Goal: Transaction & Acquisition: Purchase product/service

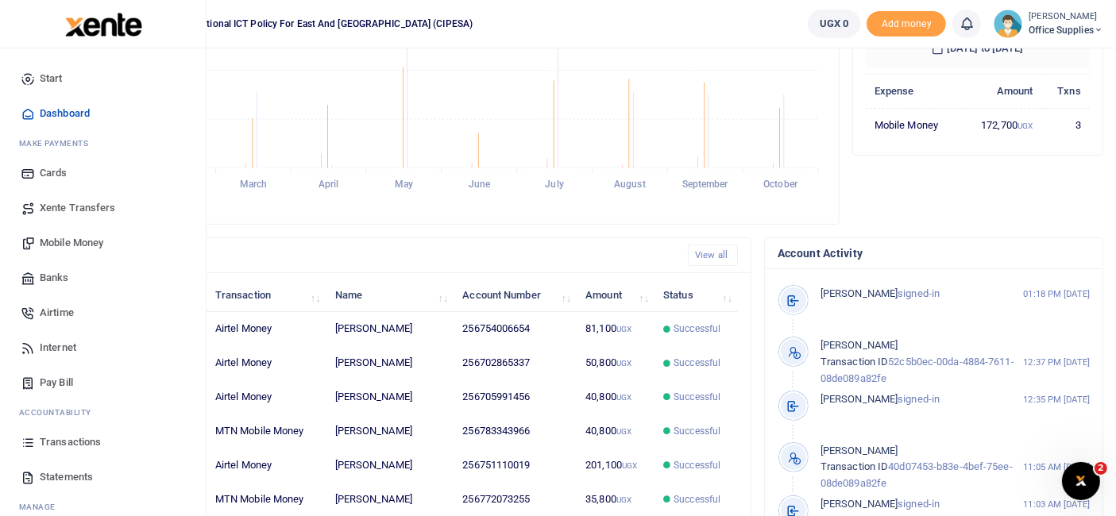
click at [88, 243] on span "Mobile Money" at bounding box center [72, 243] width 64 height 16
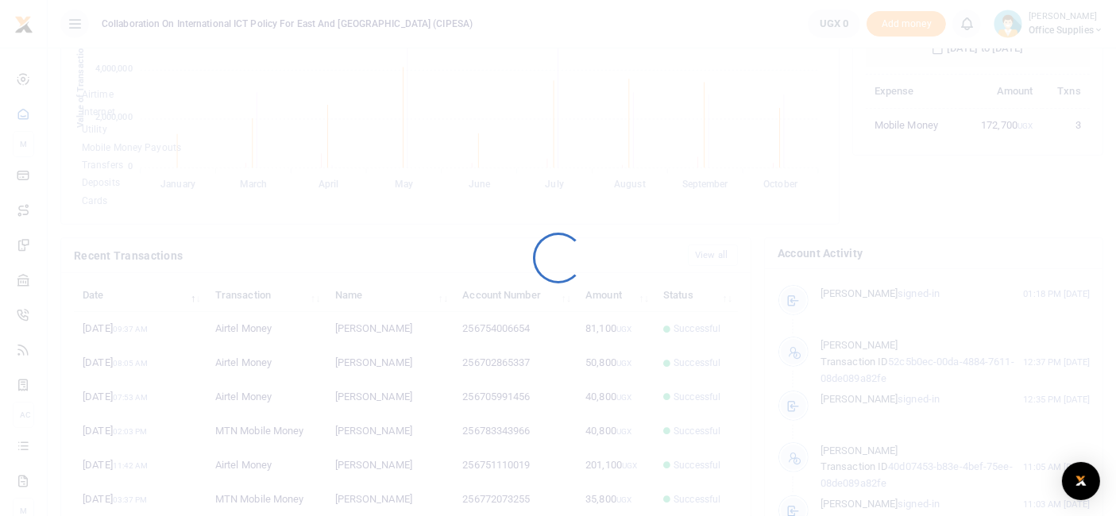
scroll to position [209, 210]
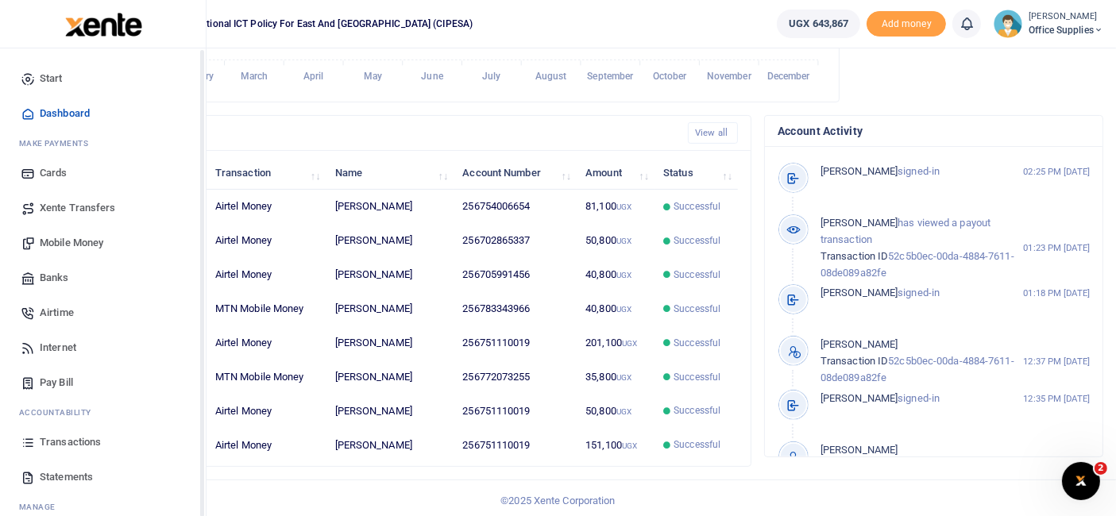
scroll to position [345, 0]
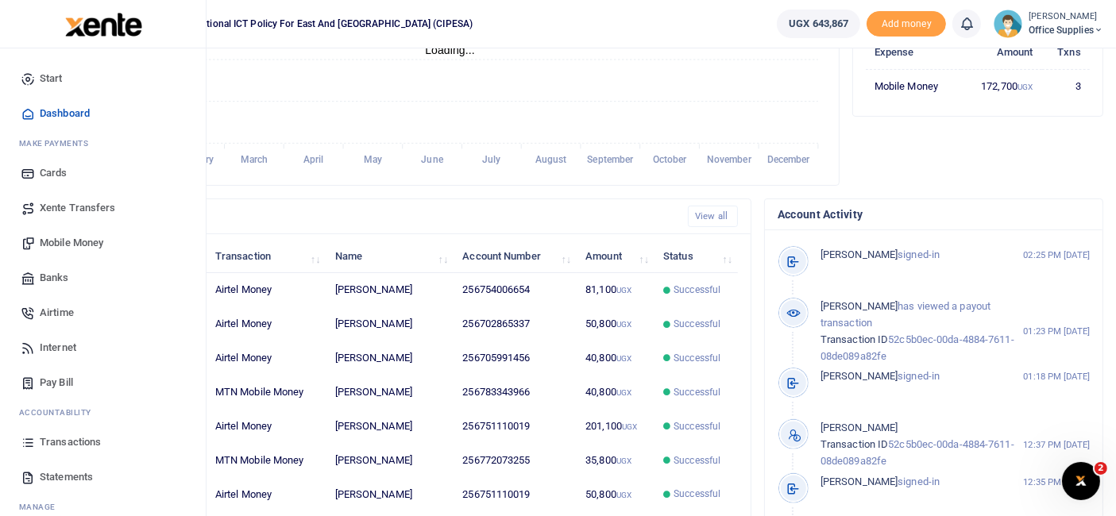
click at [83, 245] on span "Mobile Money" at bounding box center [72, 243] width 64 height 16
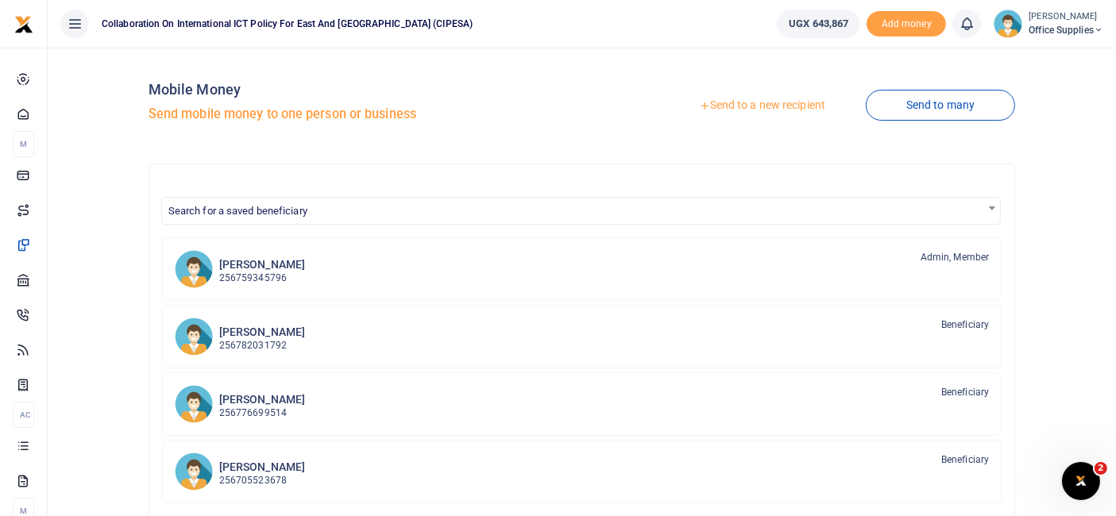
click at [776, 107] on link "Send to a new recipient" at bounding box center [761, 105] width 207 height 29
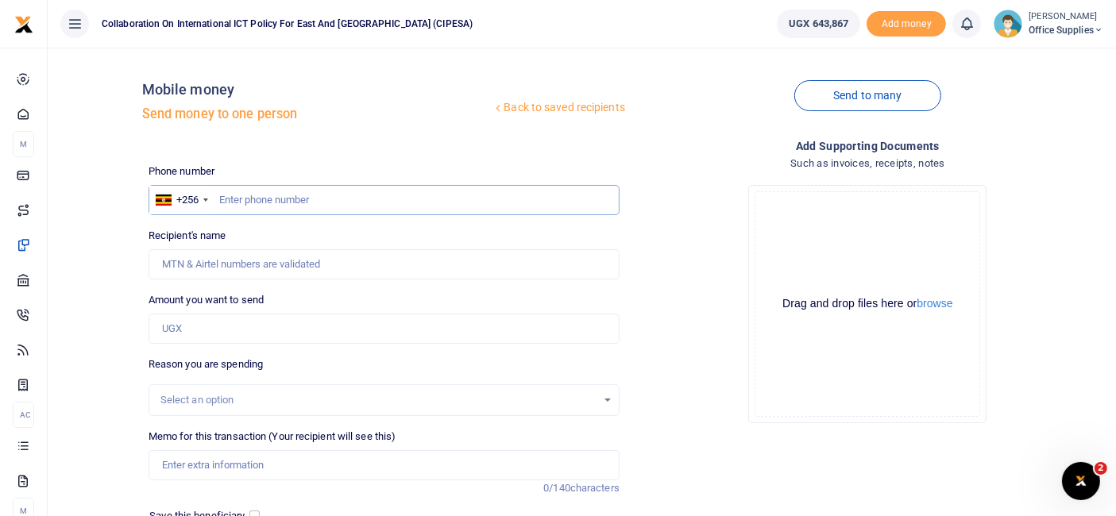
click at [251, 200] on input "text" at bounding box center [383, 200] width 471 height 30
type input "0772073255"
type input "Gerald Muhanguzi"
type input "0772073255"
click at [236, 323] on input "Amount you want to send" at bounding box center [383, 329] width 471 height 30
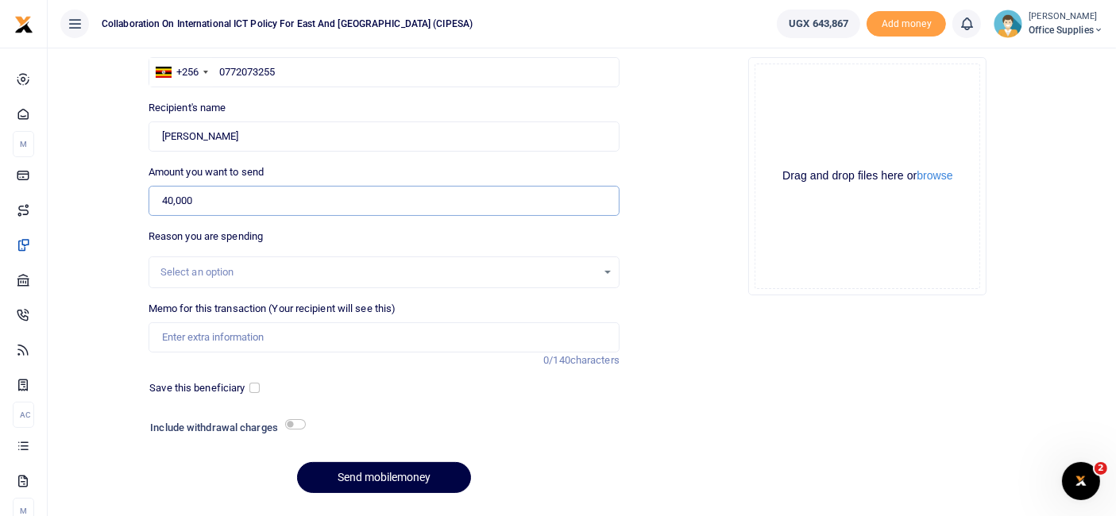
scroll to position [133, 0]
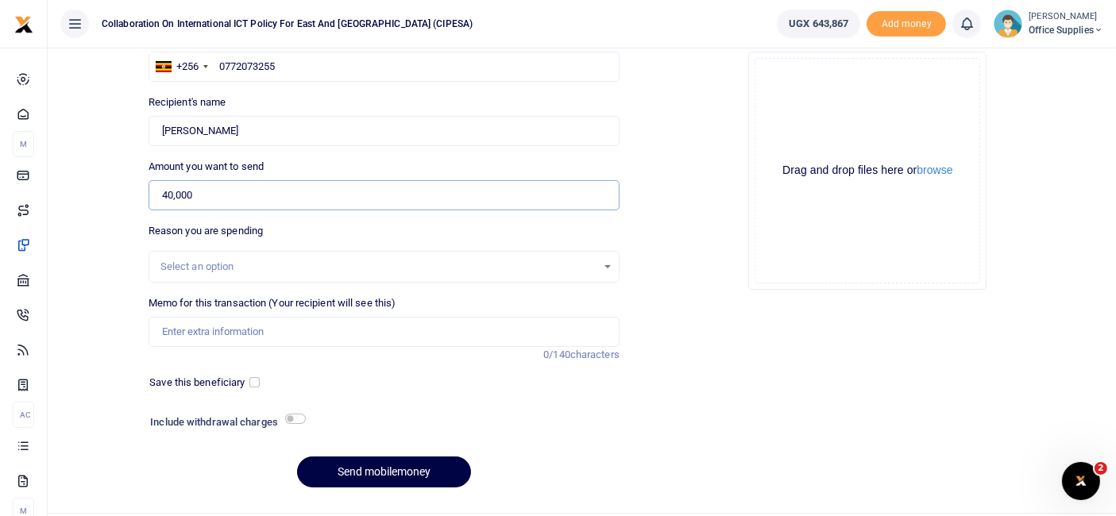
type input "40,000"
click at [605, 264] on div "Select an option" at bounding box center [383, 266] width 469 height 17
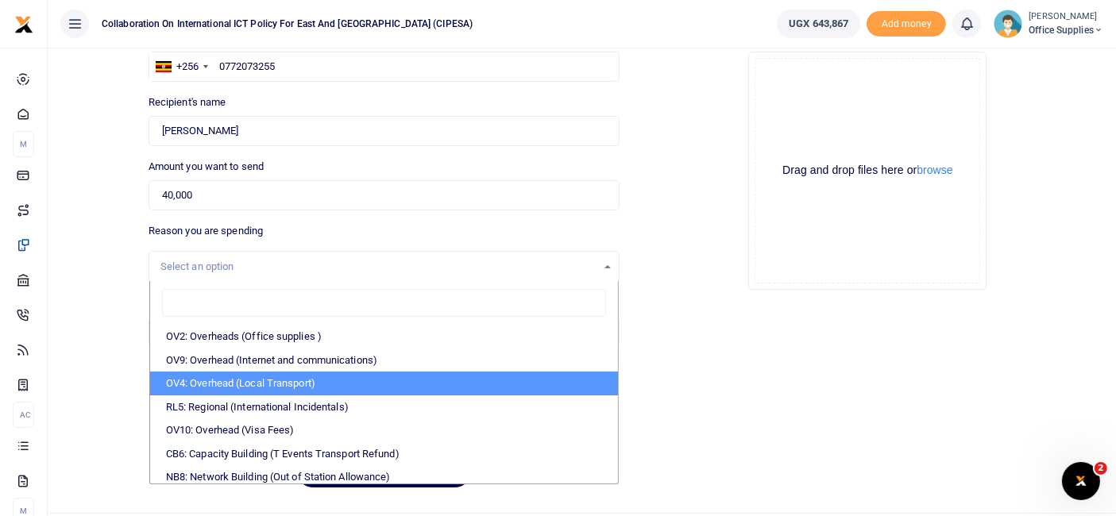
click at [333, 382] on li "OV4: Overhead (Local Transport)" at bounding box center [384, 384] width 468 height 24
select select "75"
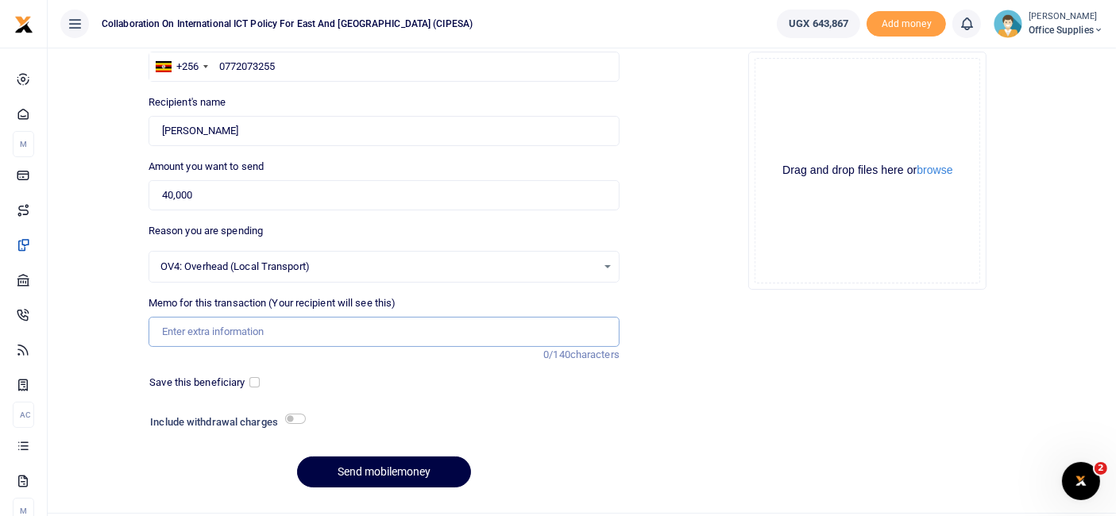
click at [245, 326] on input "Memo for this transaction (Your recipient will see this)" at bounding box center [383, 332] width 471 height 30
type input "Transport Enabel Offices"
click at [249, 384] on input "checkbox" at bounding box center [254, 382] width 10 height 10
checkbox input "true"
click at [391, 475] on button "Send mobilemoney" at bounding box center [384, 472] width 174 height 31
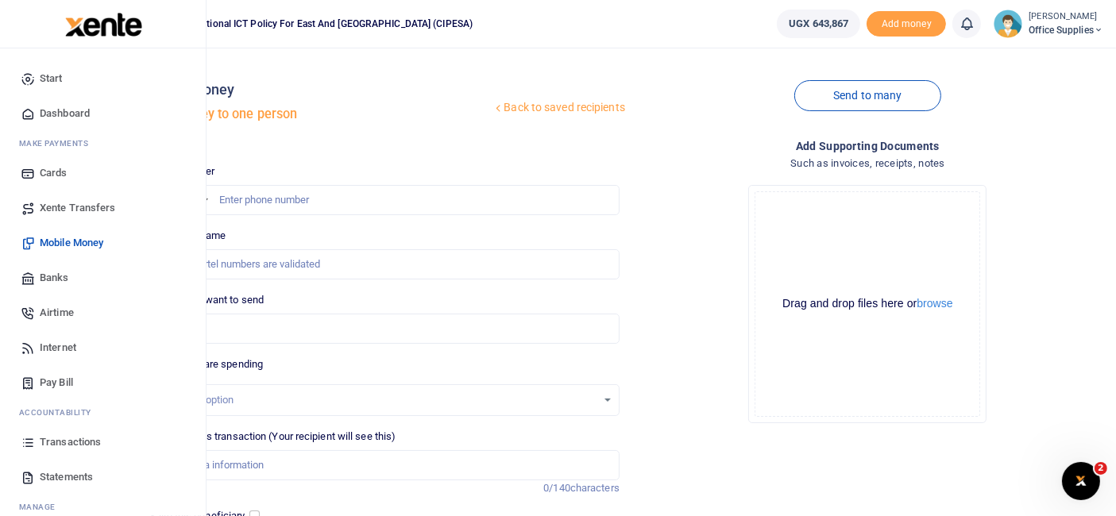
click at [78, 441] on span "Transactions" at bounding box center [70, 442] width 61 height 16
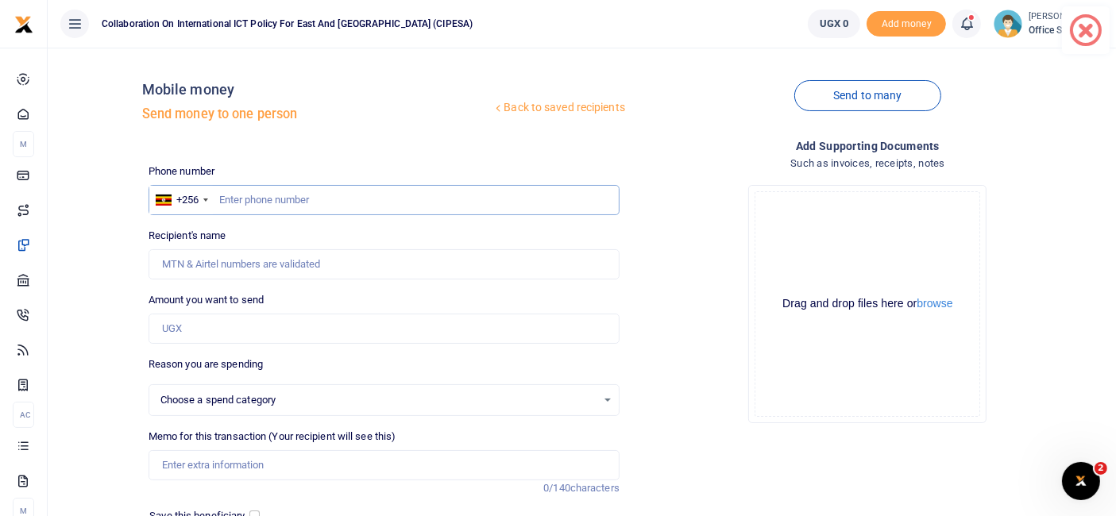
click at [291, 198] on input "text" at bounding box center [383, 200] width 471 height 30
type input "0750073255"
click at [223, 264] on input "Recipient's name" at bounding box center [383, 264] width 471 height 30
type input "[PERSON_NAME]"
click at [201, 323] on input "Amount you want to send" at bounding box center [383, 329] width 471 height 30
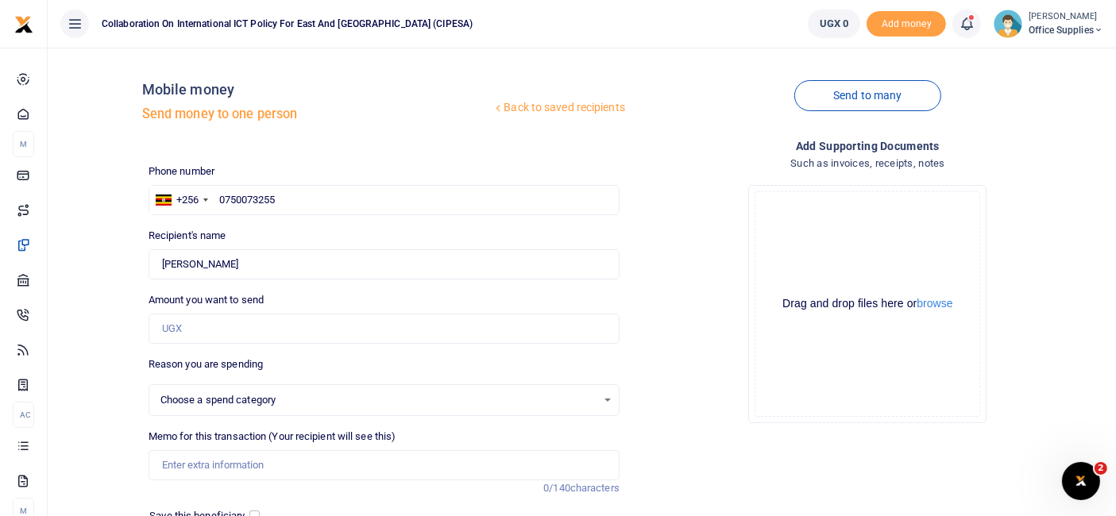
click at [662, 109] on div "Send to many" at bounding box center [868, 105] width 484 height 91
click at [210, 323] on input "Amount you want to send" at bounding box center [383, 329] width 471 height 30
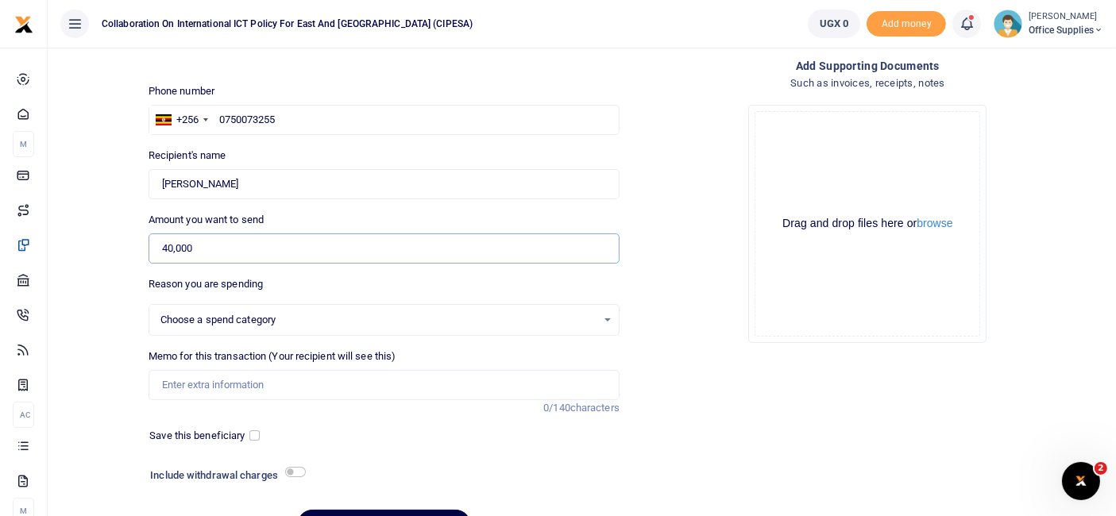
scroll to position [81, 0]
type input "40,000"
click at [607, 311] on div "Choose a spend category Select an option" at bounding box center [383, 318] width 469 height 17
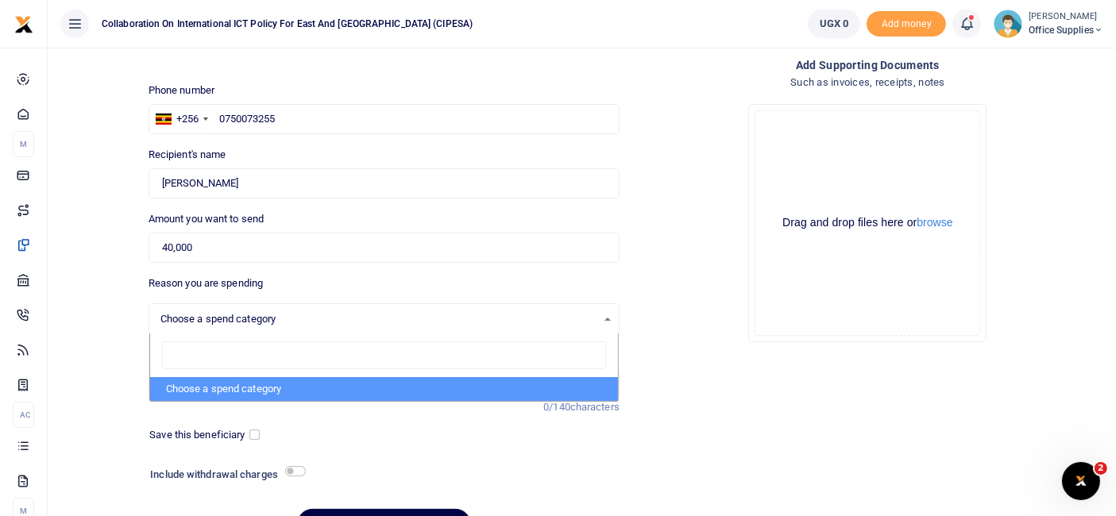
click at [709, 193] on div "Drop your files here Drag and drop files here or browse Powered by Uppy" at bounding box center [867, 223] width 471 height 264
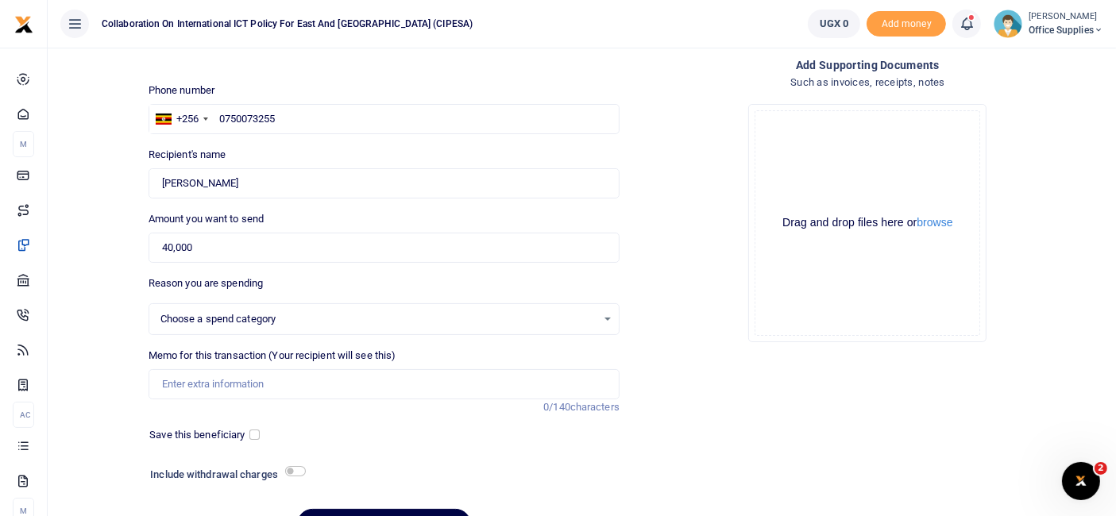
click at [605, 321] on div "Choose a spend category Select an option" at bounding box center [383, 318] width 469 height 17
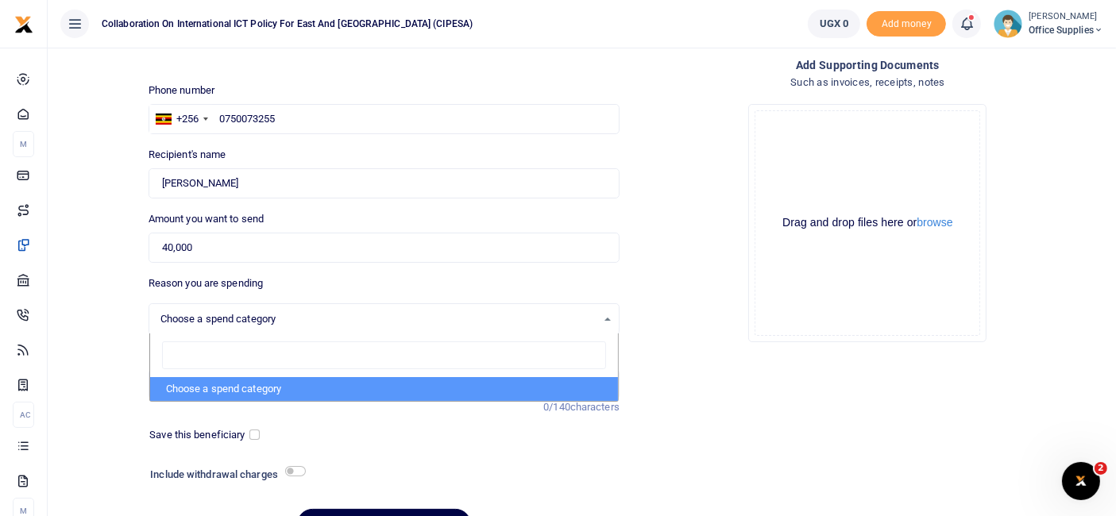
click at [698, 148] on div "Drop your files here Drag and drop files here or browse Powered by Uppy" at bounding box center [867, 223] width 471 height 264
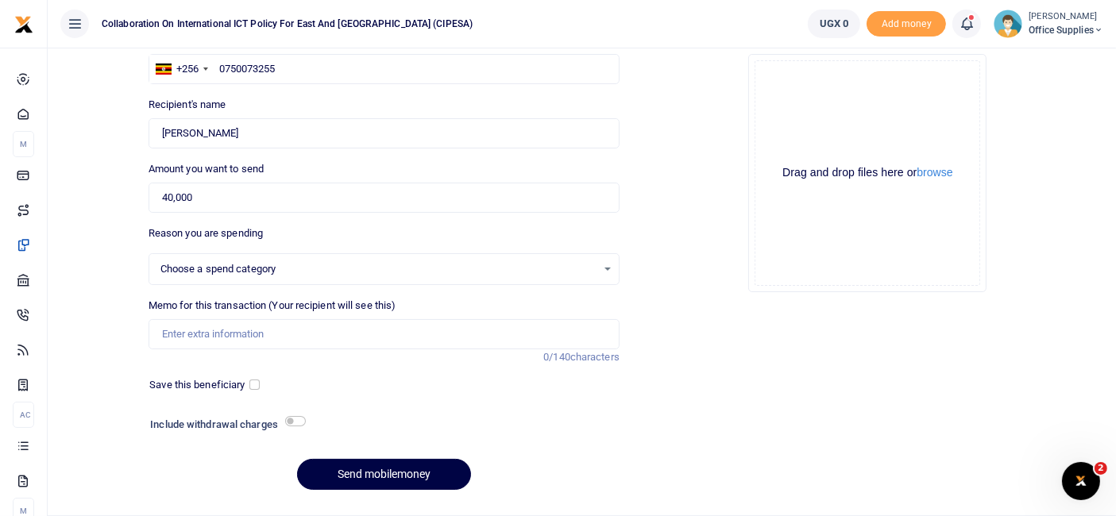
scroll to position [170, 0]
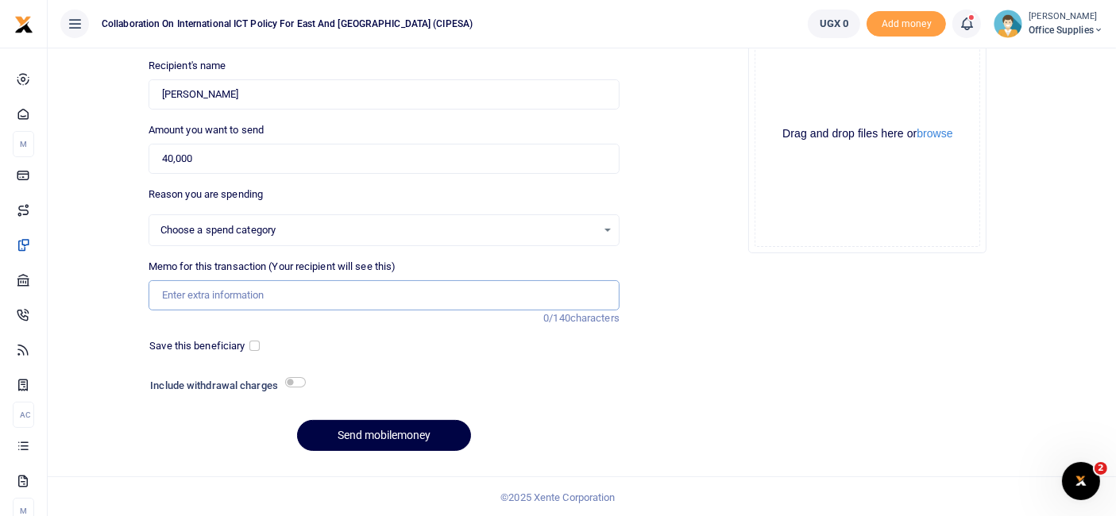
click at [255, 293] on input "Memo for this transaction (Your recipient will see this)" at bounding box center [383, 295] width 471 height 30
type input "Local transport fee"
click at [408, 436] on button "Send mobilemoney" at bounding box center [384, 435] width 174 height 31
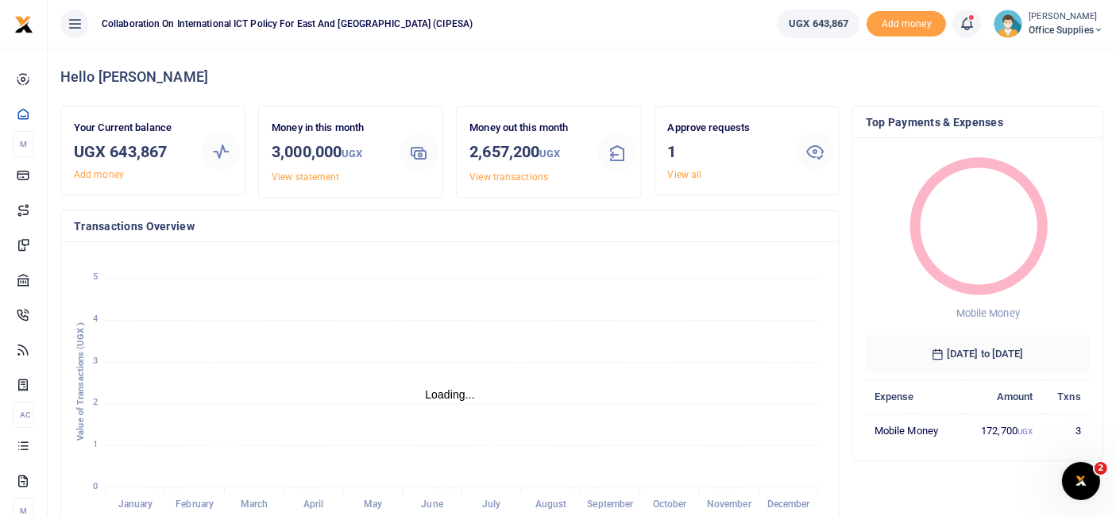
scroll to position [14, 13]
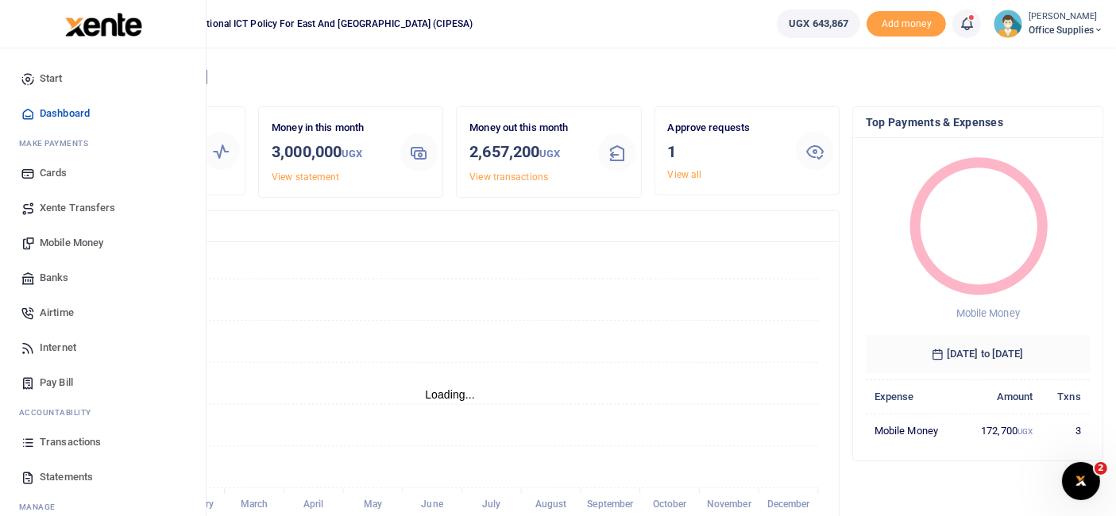
click at [102, 233] on link "Mobile Money" at bounding box center [103, 242] width 180 height 35
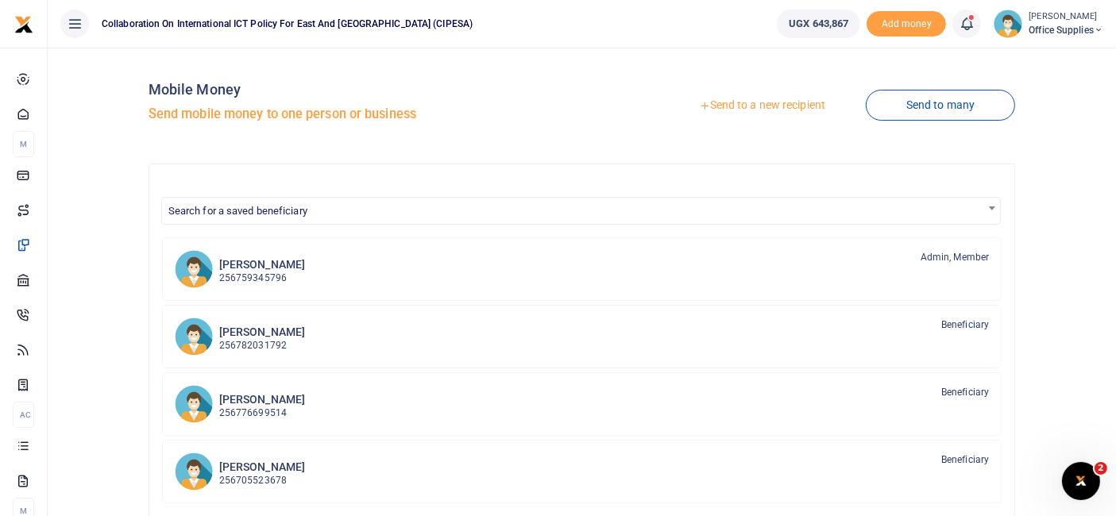
click at [760, 110] on link "Send to a new recipient" at bounding box center [761, 105] width 207 height 29
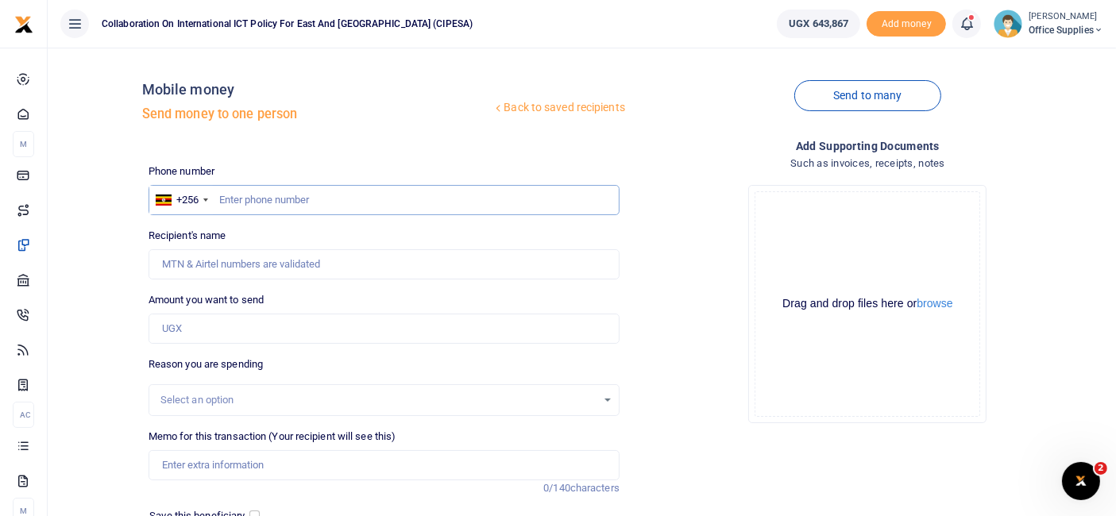
click at [300, 202] on input "text" at bounding box center [383, 200] width 471 height 30
type input "0750073255"
type input "[PERSON_NAME]"
type input "0750073255"
click at [241, 332] on input "Amount you want to send" at bounding box center [383, 329] width 471 height 30
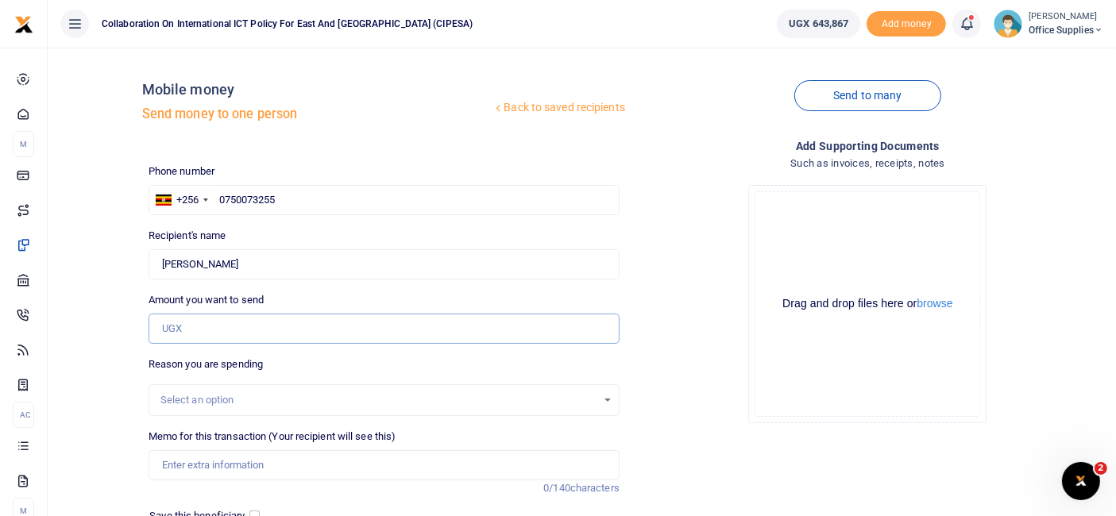
type input "40,000"
click at [580, 398] on div "Select an option" at bounding box center [378, 400] width 436 height 16
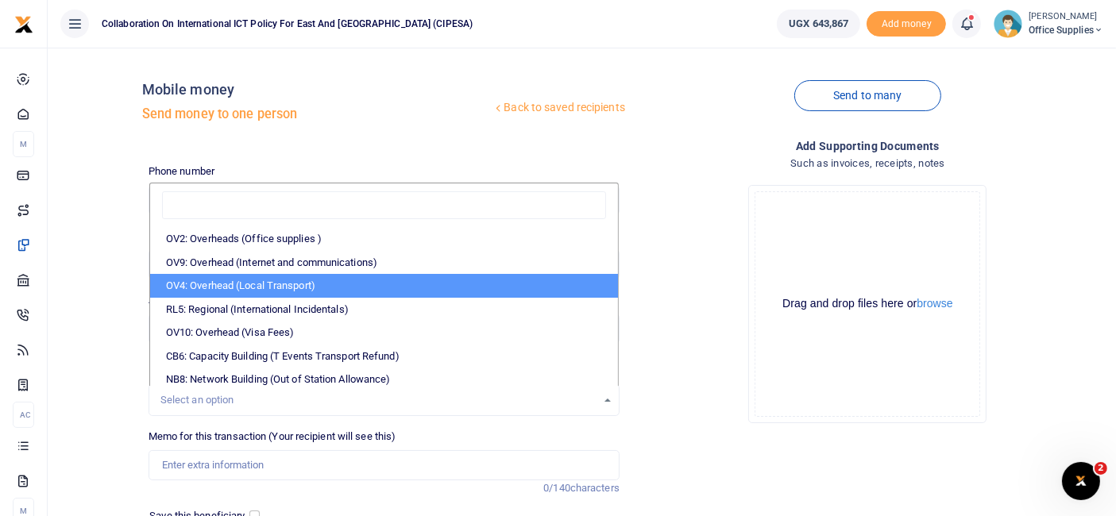
click at [379, 283] on li "OV4: Overhead (Local Transport)" at bounding box center [384, 286] width 468 height 24
select select "75"
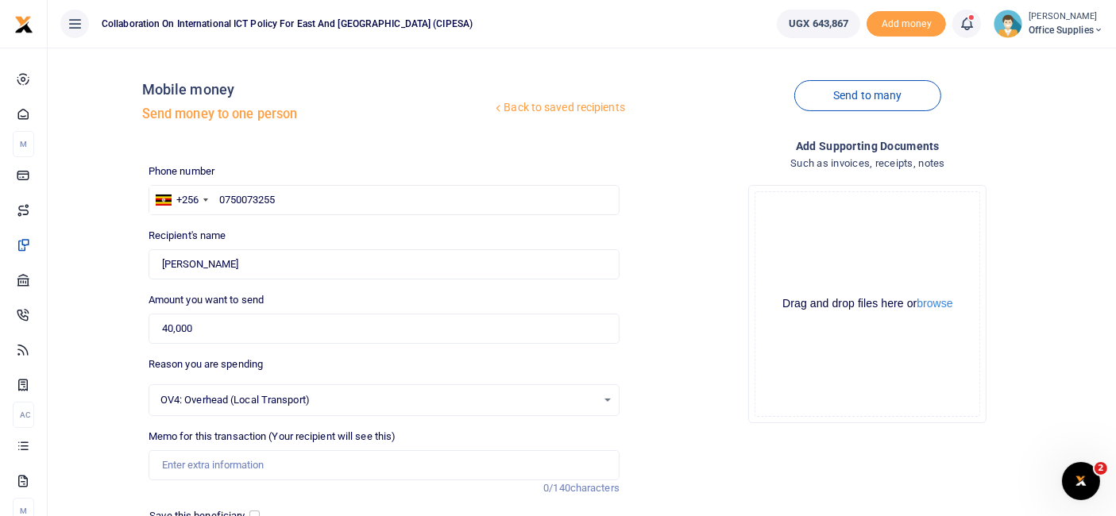
scroll to position [170, 0]
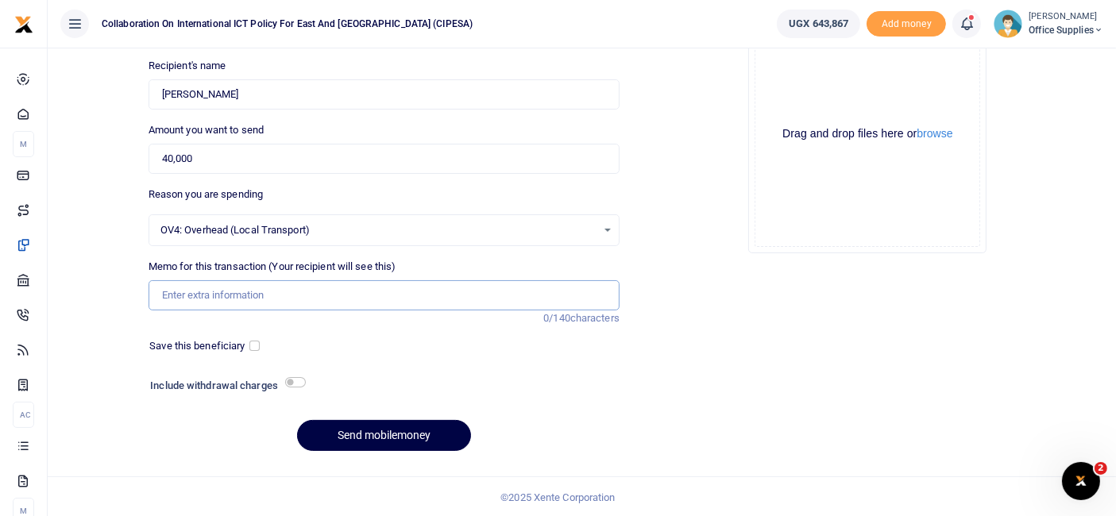
click at [286, 288] on input "Memo for this transaction (Your recipient will see this)" at bounding box center [383, 295] width 471 height 30
click at [279, 289] on input "Local transport fee to Enabel offices" at bounding box center [383, 295] width 471 height 30
type input "Local transport fee to Enabel offices"
click at [258, 348] on input "checkbox" at bounding box center [254, 346] width 10 height 10
checkbox input "true"
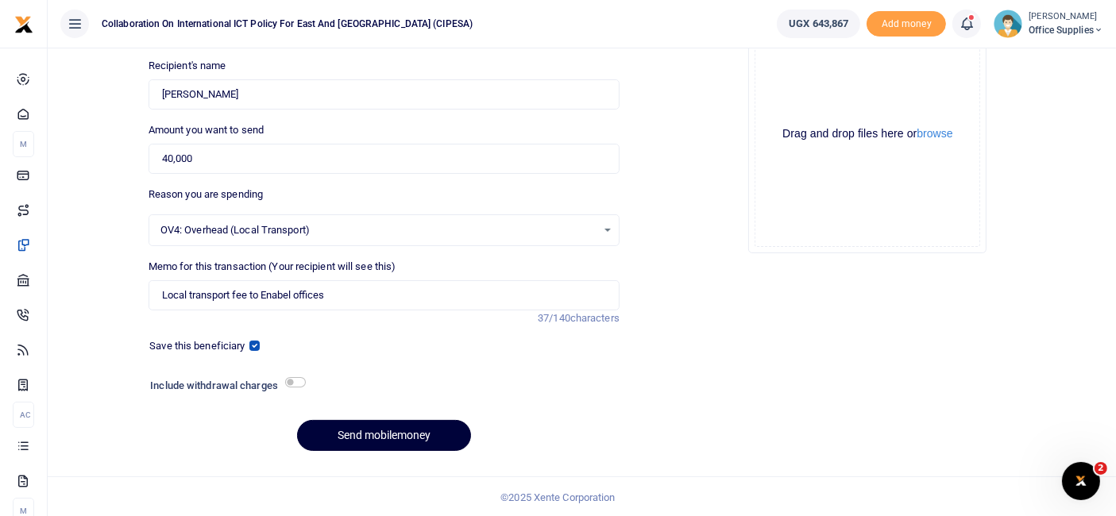
click at [397, 435] on button "Send mobilemoney" at bounding box center [384, 435] width 174 height 31
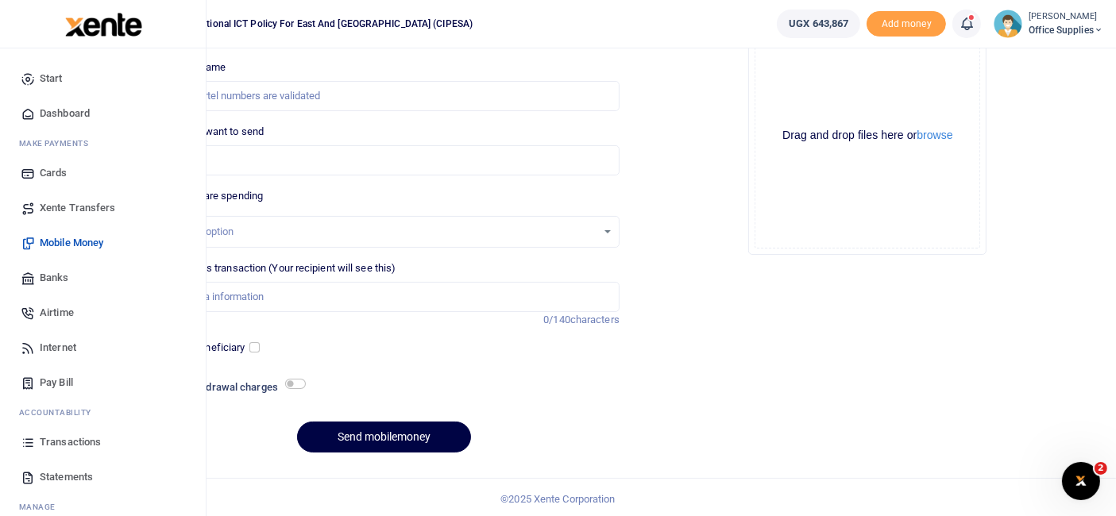
click at [82, 440] on span "Transactions" at bounding box center [70, 442] width 61 height 16
